Goal: Navigation & Orientation: Understand site structure

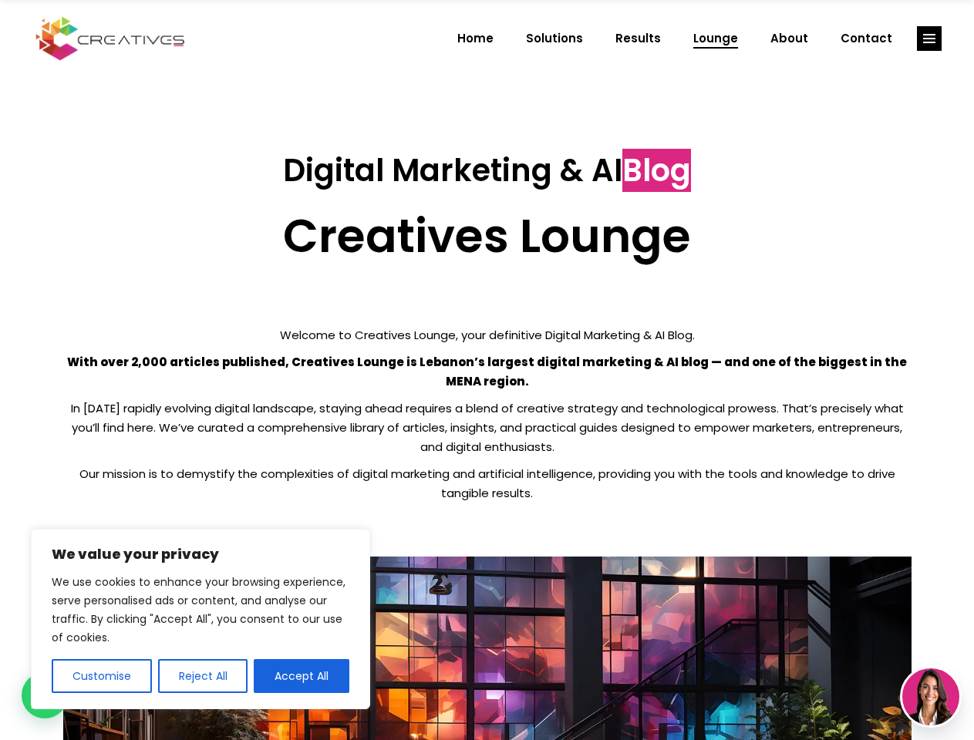
click at [487, 370] on p "With over 2,000 articles published, Creatives Lounge is Lebanon’s largest digit…" at bounding box center [487, 371] width 848 height 39
click at [101, 676] on button "Customise" at bounding box center [102, 676] width 100 height 34
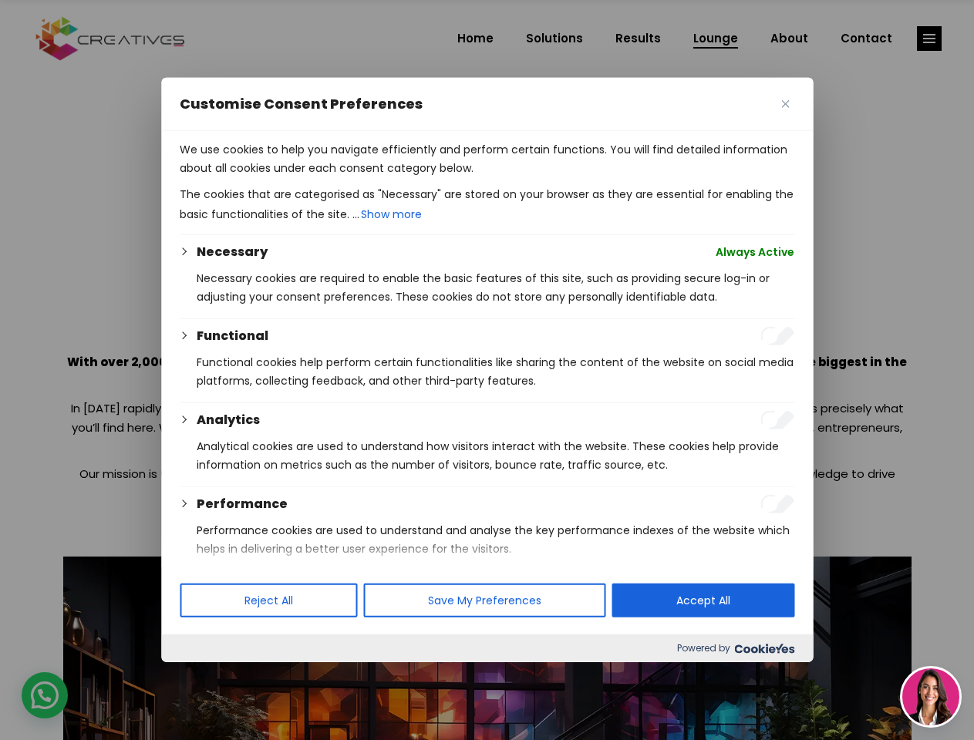
click at [202, 177] on p "We use cookies to help you navigate efficiently and perform certain functions. …" at bounding box center [487, 158] width 615 height 37
click at [302, 514] on div "Performance" at bounding box center [496, 504] width 598 height 19
click at [929, 39] on div at bounding box center [487, 370] width 974 height 740
click at [931, 697] on img at bounding box center [930, 697] width 57 height 57
